Goal: Information Seeking & Learning: Learn about a topic

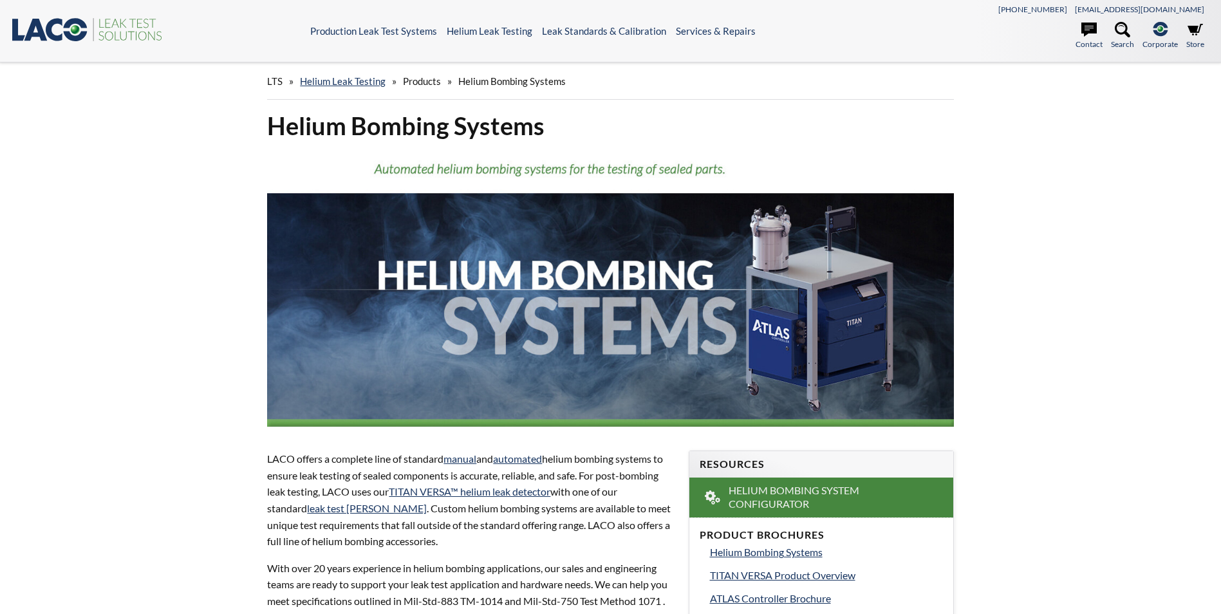
select select "Widget ng Pagsasalin ng Wika"
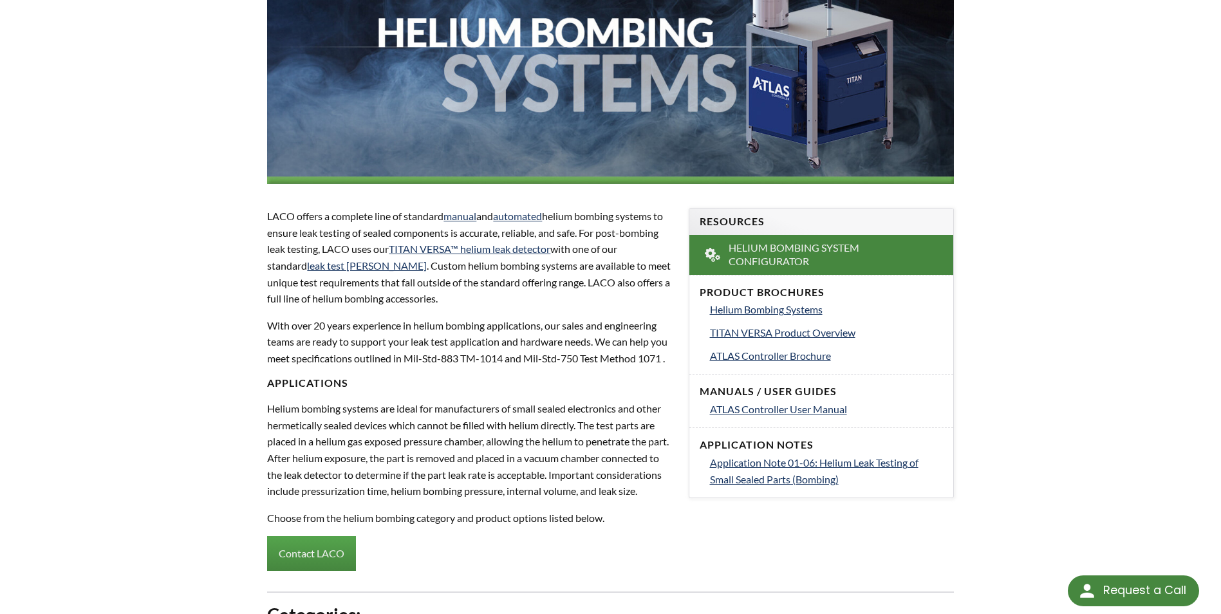
scroll to position [322, 0]
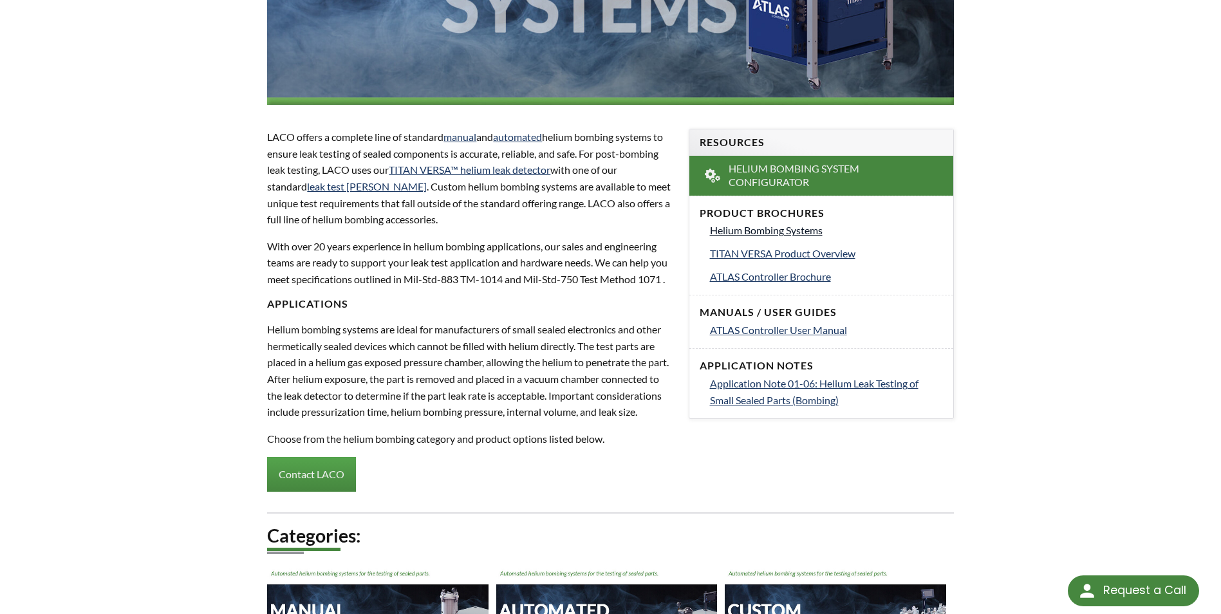
click at [718, 233] on span "Helium Bombing Systems" at bounding box center [766, 230] width 113 height 12
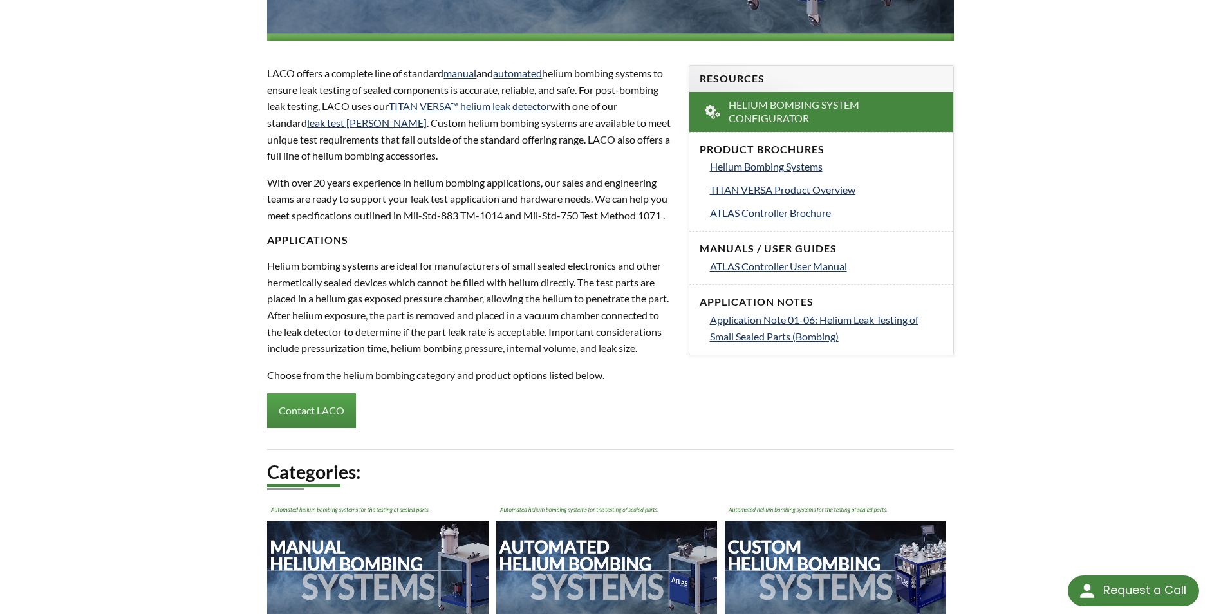
scroll to position [386, 0]
click at [759, 212] on span "ATLAS Controller Brochure" at bounding box center [770, 212] width 121 height 12
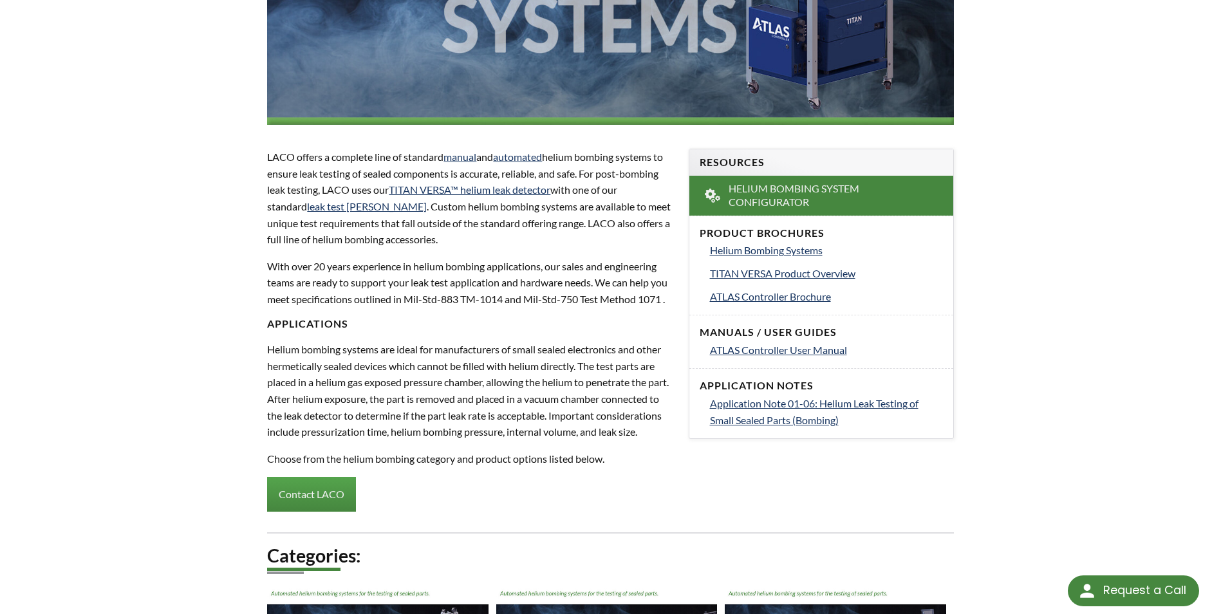
scroll to position [322, 0]
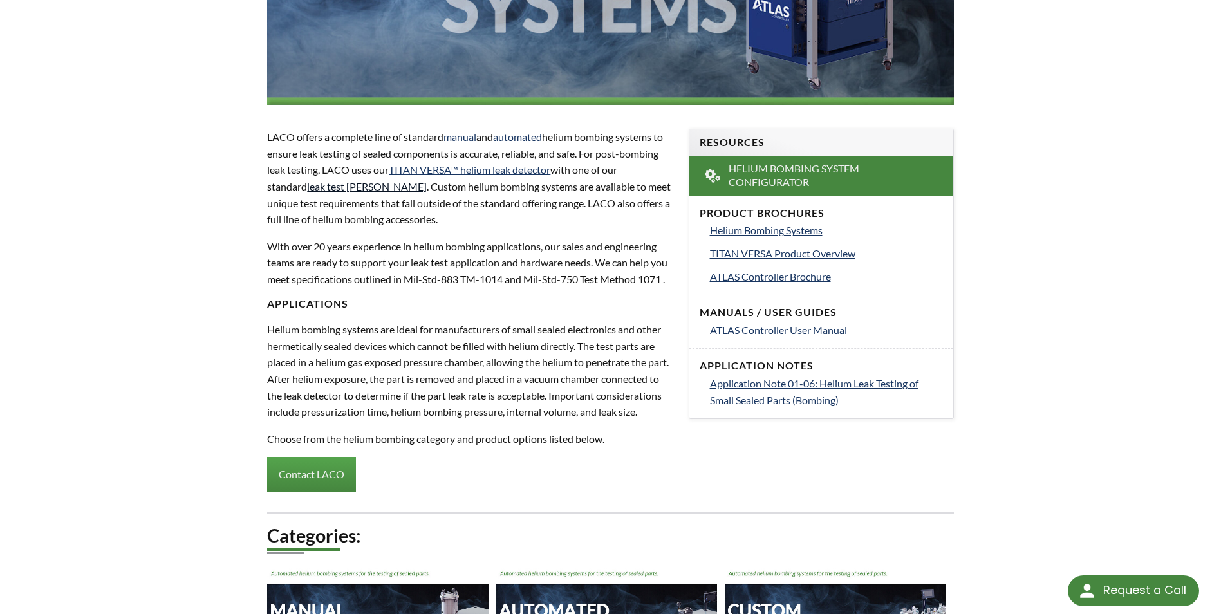
click at [370, 190] on link "leak test chambers" at bounding box center [367, 186] width 120 height 12
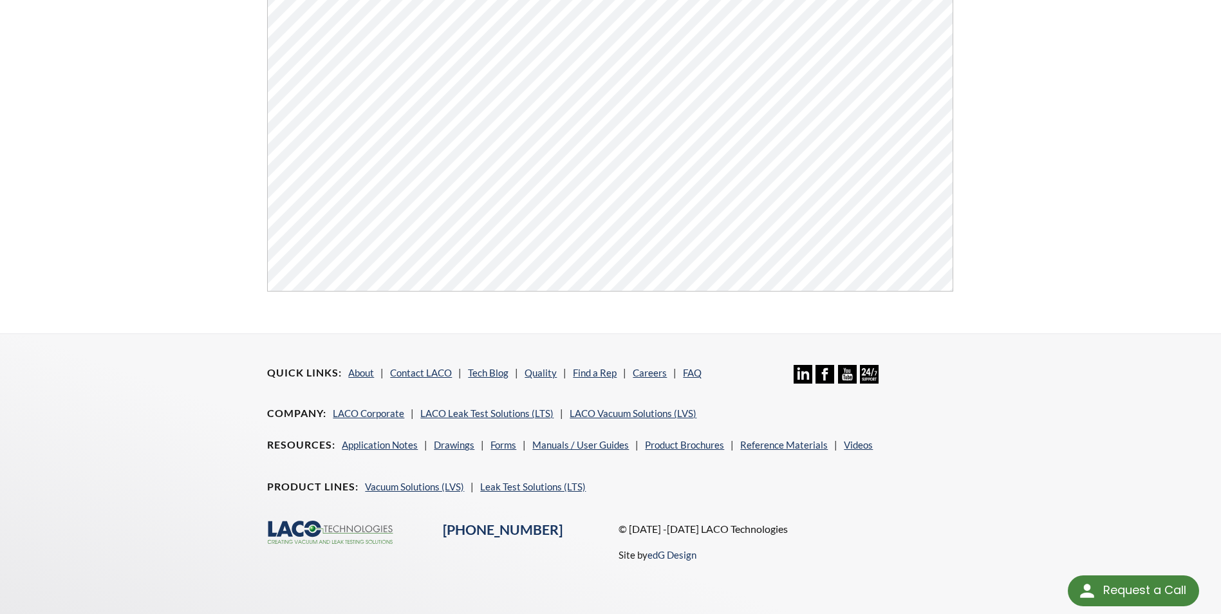
select select "Widget ng Pagsasalin ng Wika"
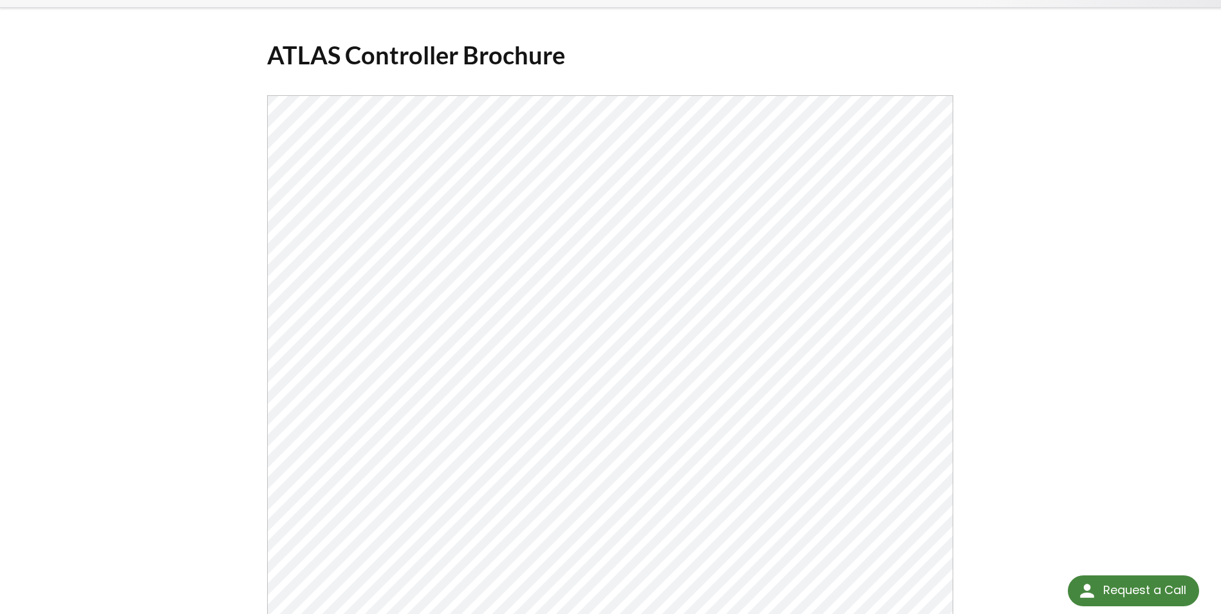
scroll to position [39, 0]
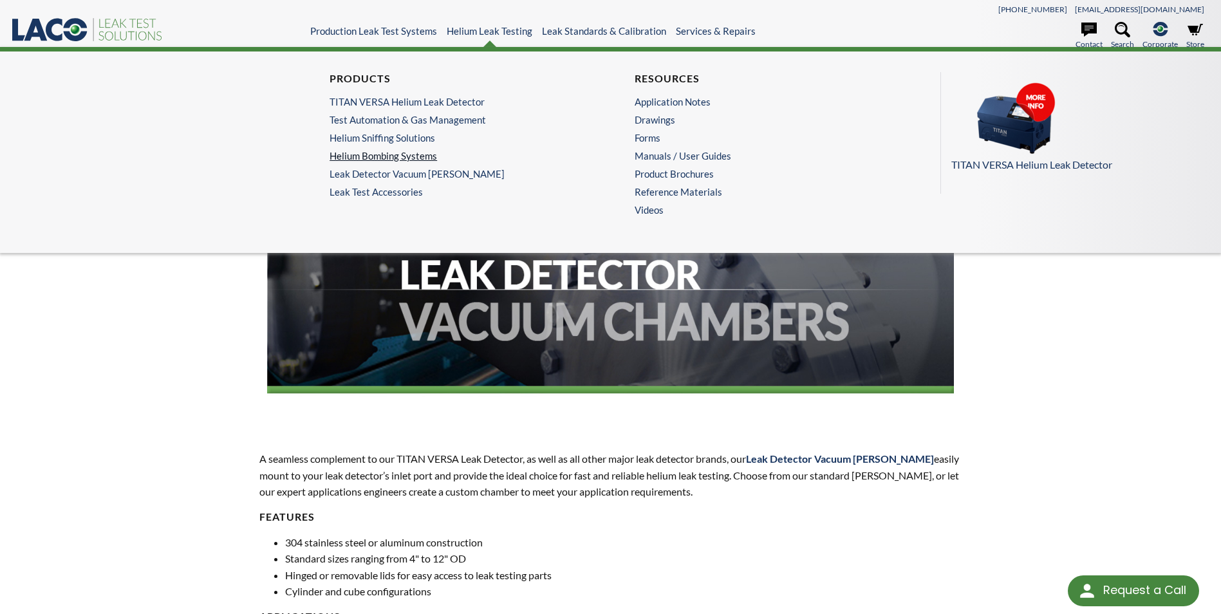
click at [425, 150] on link "Helium Bombing Systems" at bounding box center [455, 156] width 250 height 12
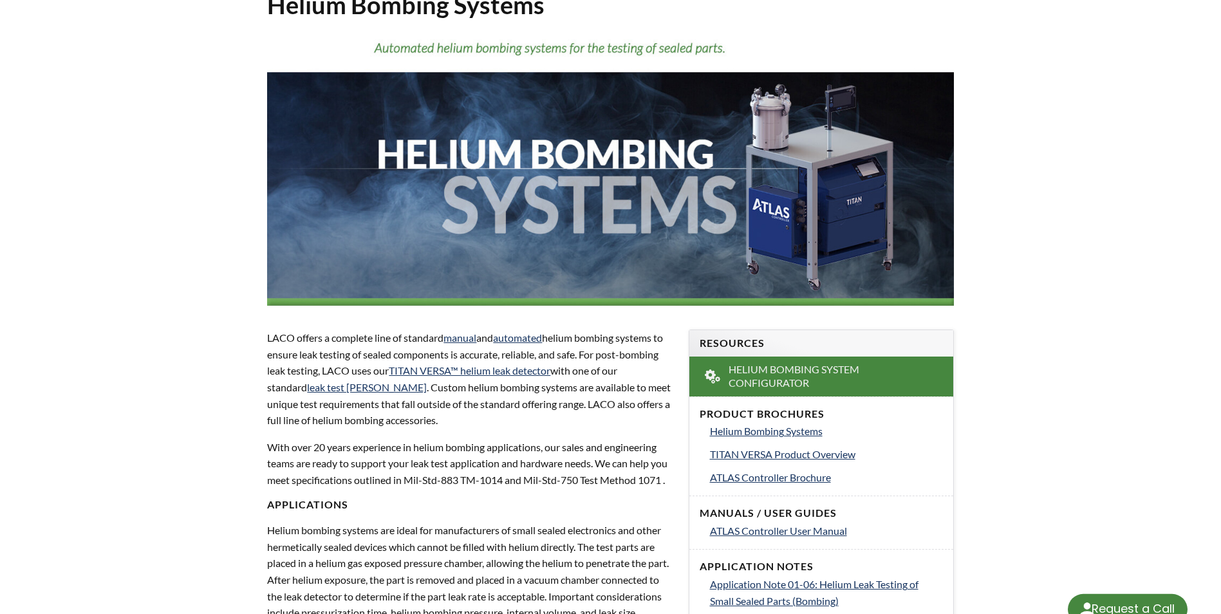
select select "Widget ng Pagsasalin ng Wika"
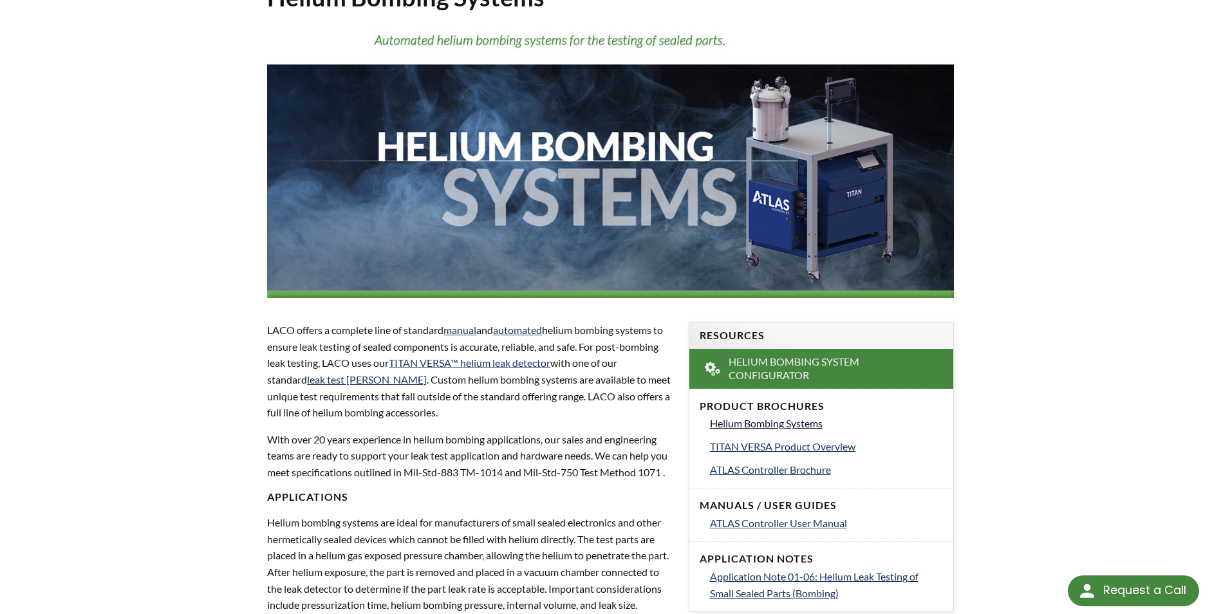
click at [801, 421] on span "Helium Bombing Systems" at bounding box center [766, 423] width 113 height 12
